Goal: Task Accomplishment & Management: Manage account settings

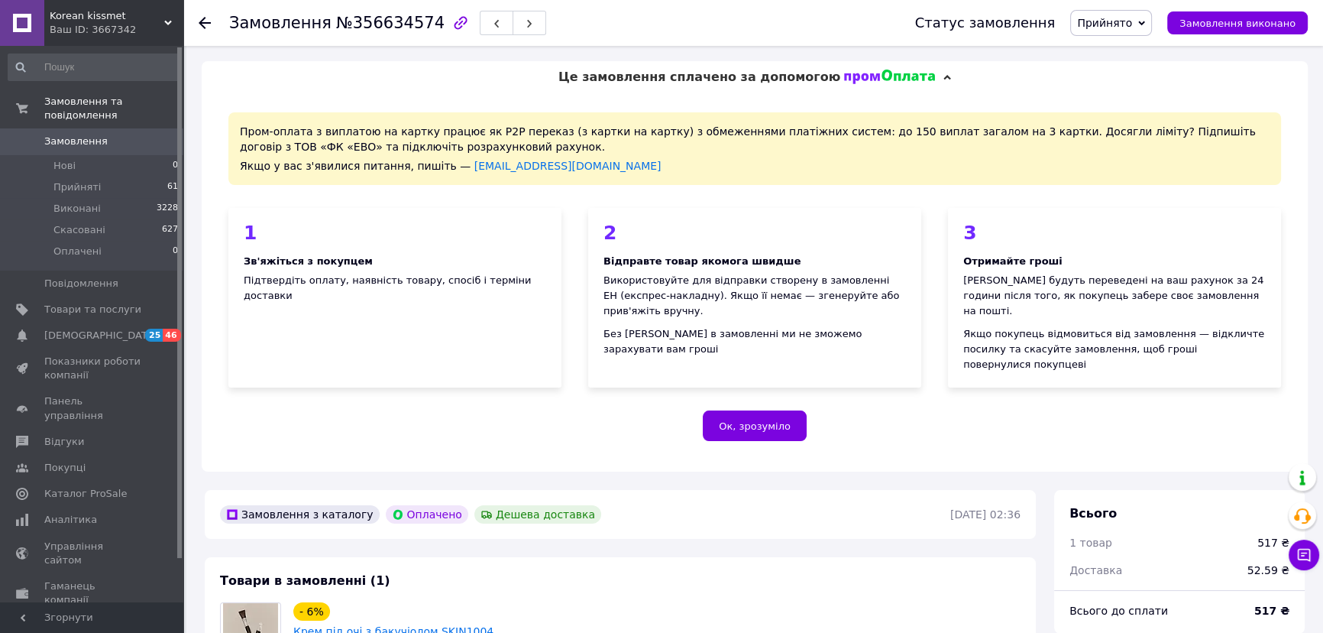
click at [85, 134] on span "Замовлення" at bounding box center [75, 141] width 63 height 14
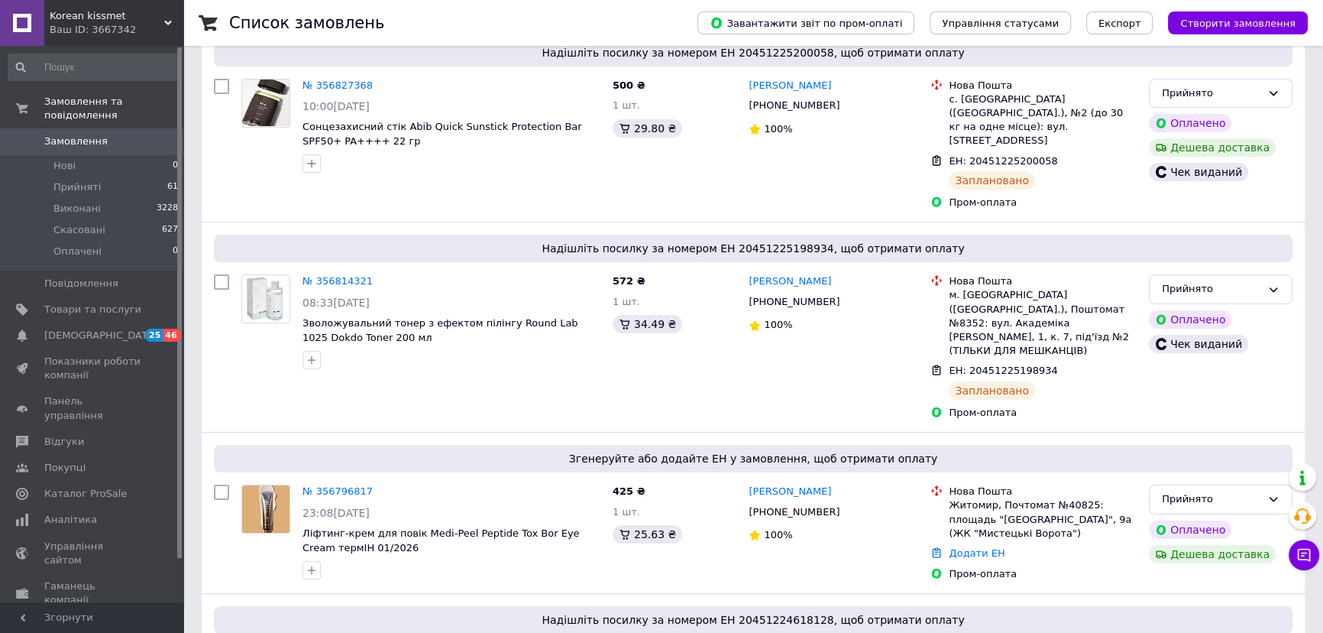
scroll to position [277, 0]
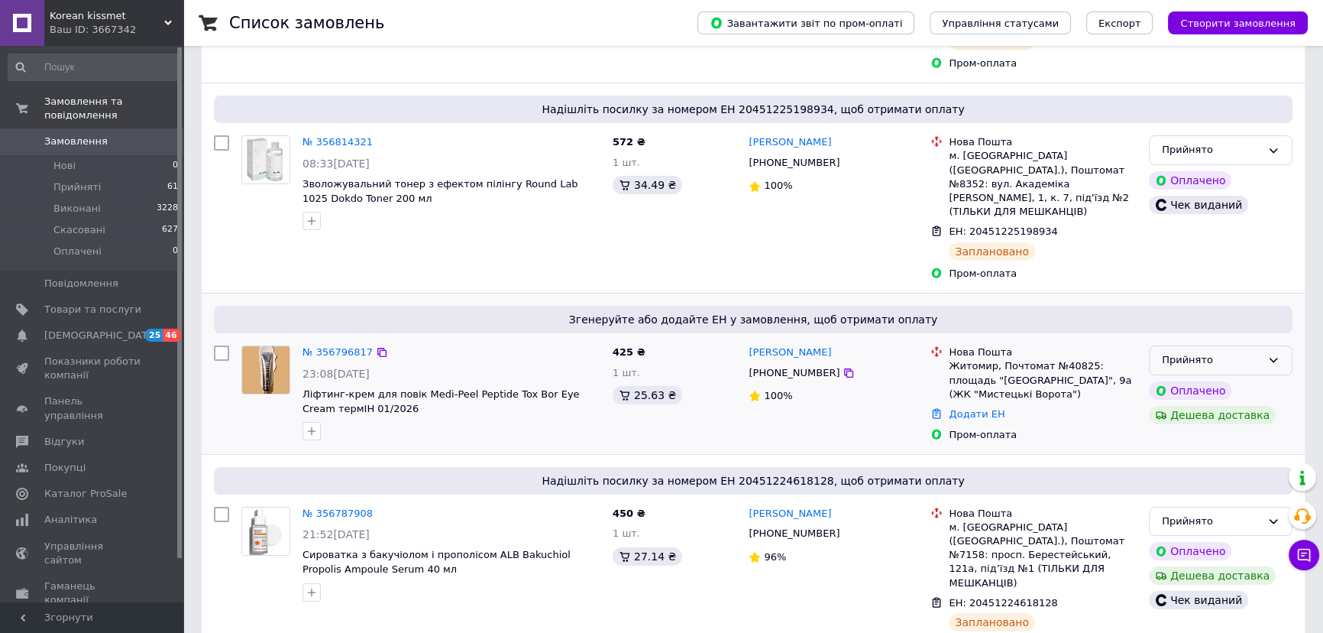
click at [1245, 352] on div "Прийнято" at bounding box center [1211, 360] width 99 height 16
click at [1183, 406] on li "Скасовано" at bounding box center [1221, 420] width 142 height 28
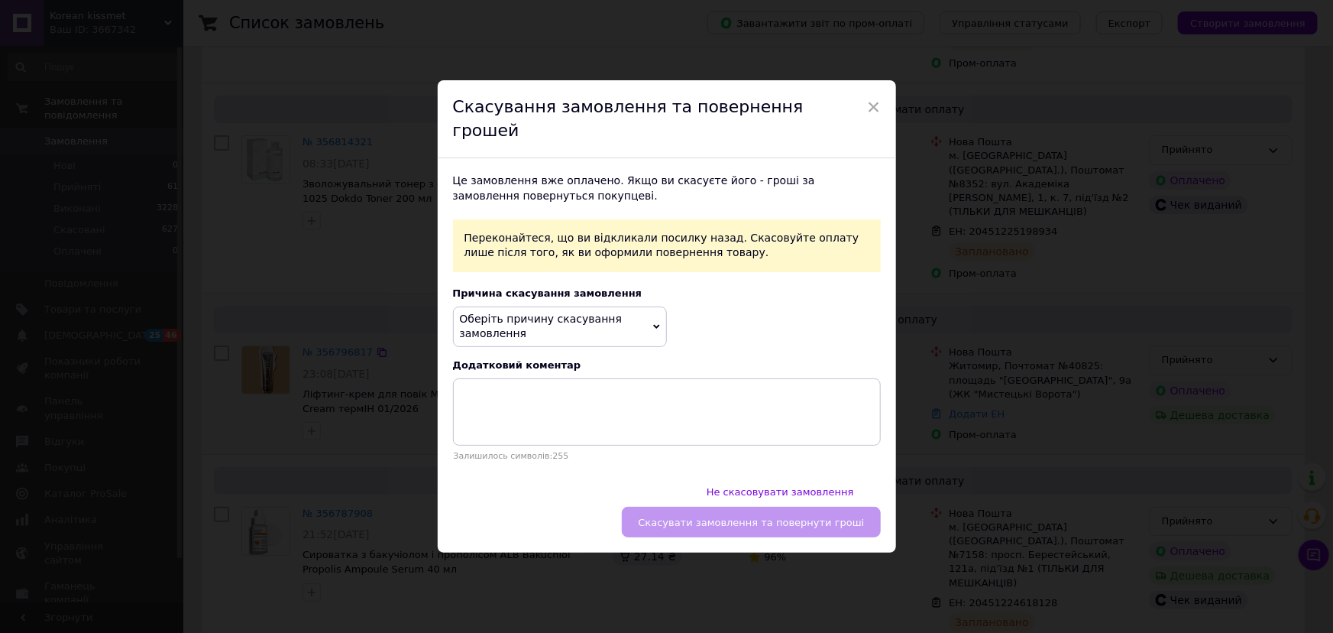
click at [523, 320] on span "Оберіть причину скасування замовлення" at bounding box center [541, 326] width 163 height 28
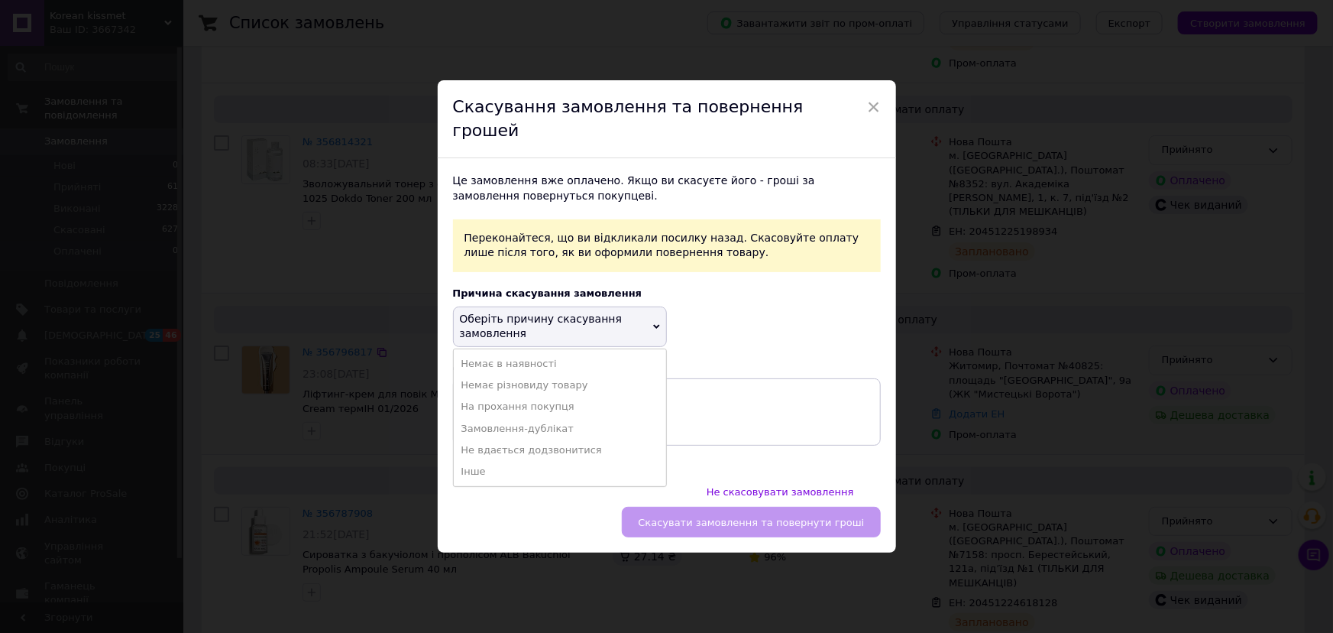
click at [516, 410] on li "На прохання покупця" at bounding box center [560, 406] width 212 height 21
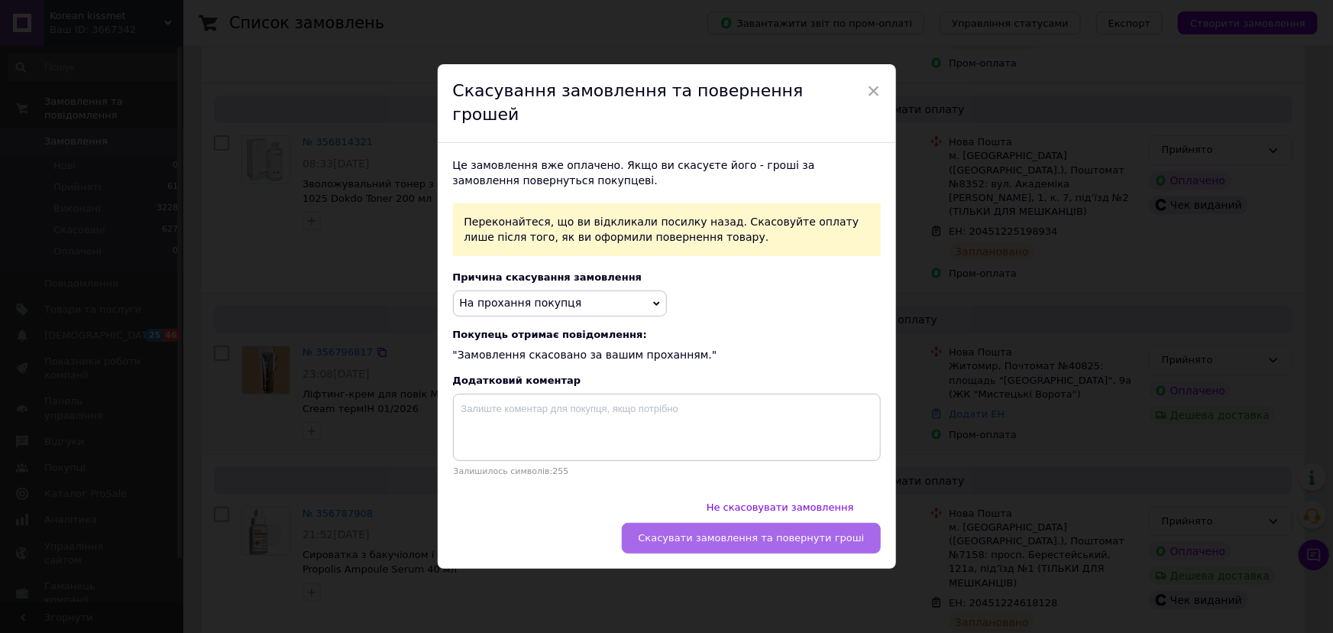
click at [814, 532] on span "Скасувати замовлення та повернути гроші" at bounding box center [751, 537] width 226 height 11
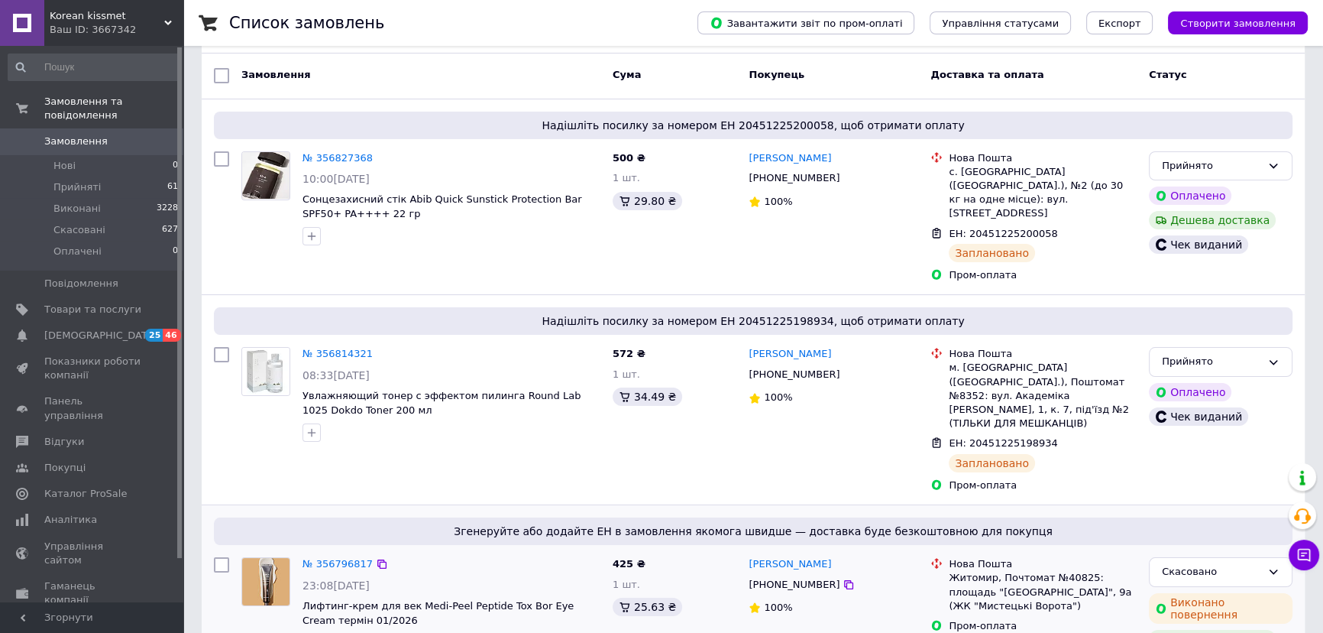
scroll to position [0, 0]
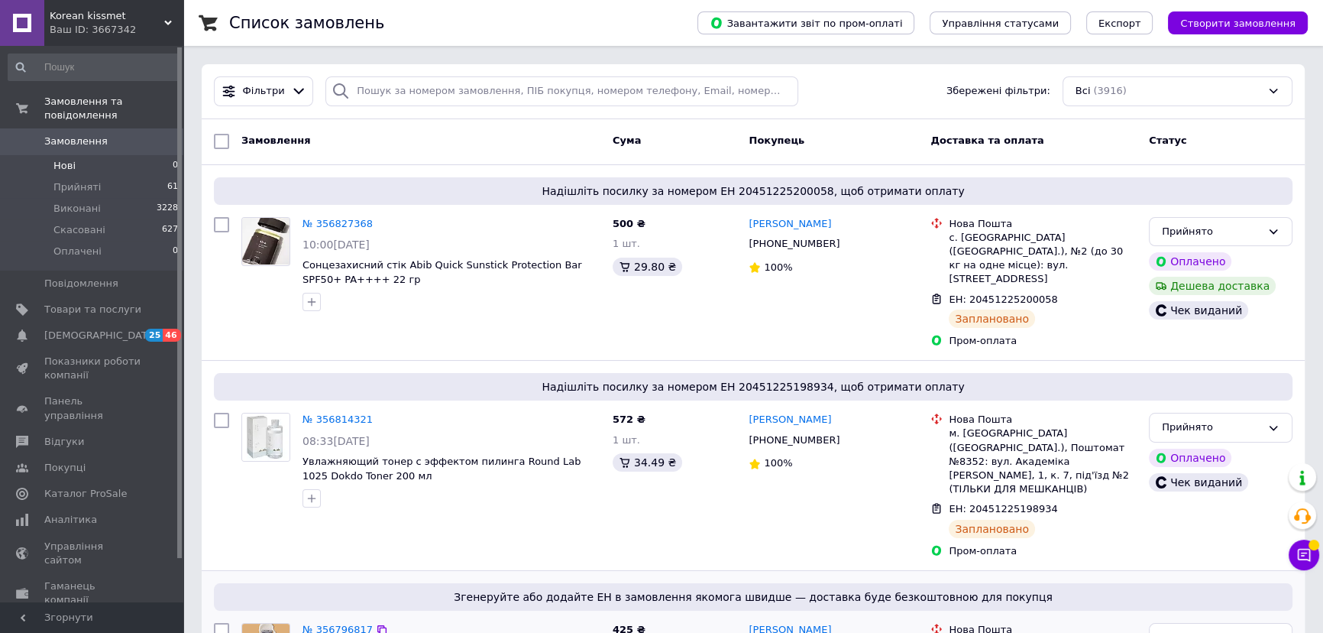
click at [68, 155] on li "Нові 0" at bounding box center [93, 165] width 187 height 21
